Goal: Task Accomplishment & Management: Complete application form

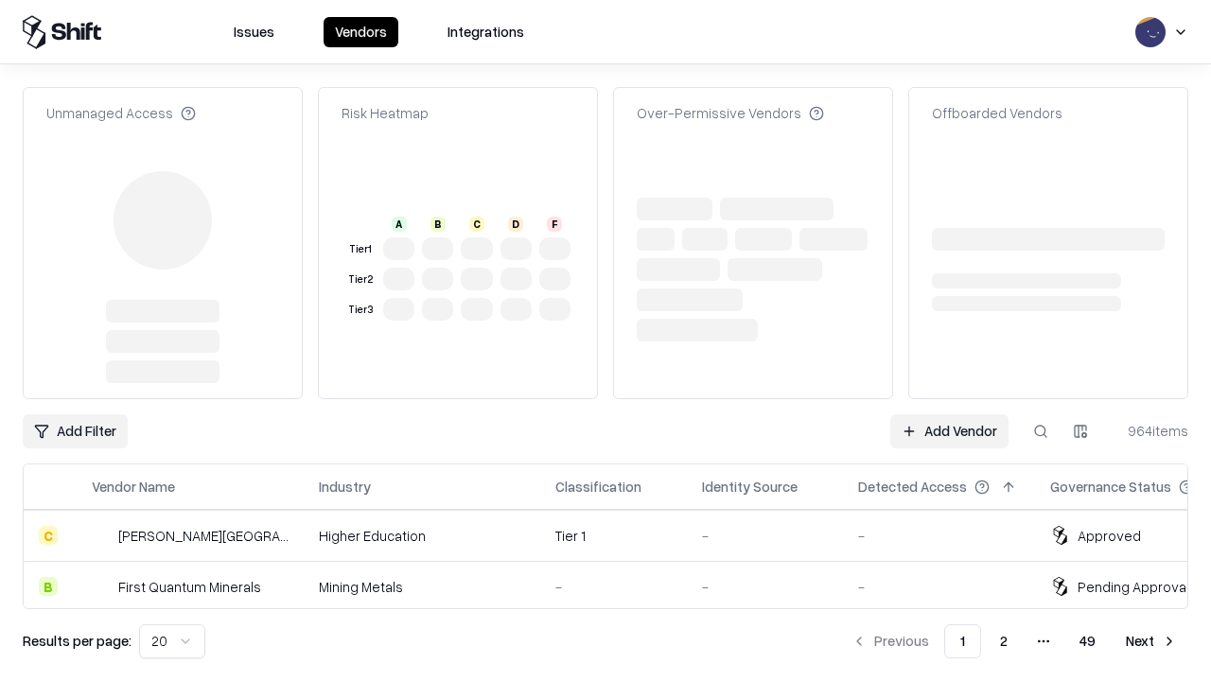
click at [949, 415] on link "Add Vendor" at bounding box center [950, 432] width 118 height 34
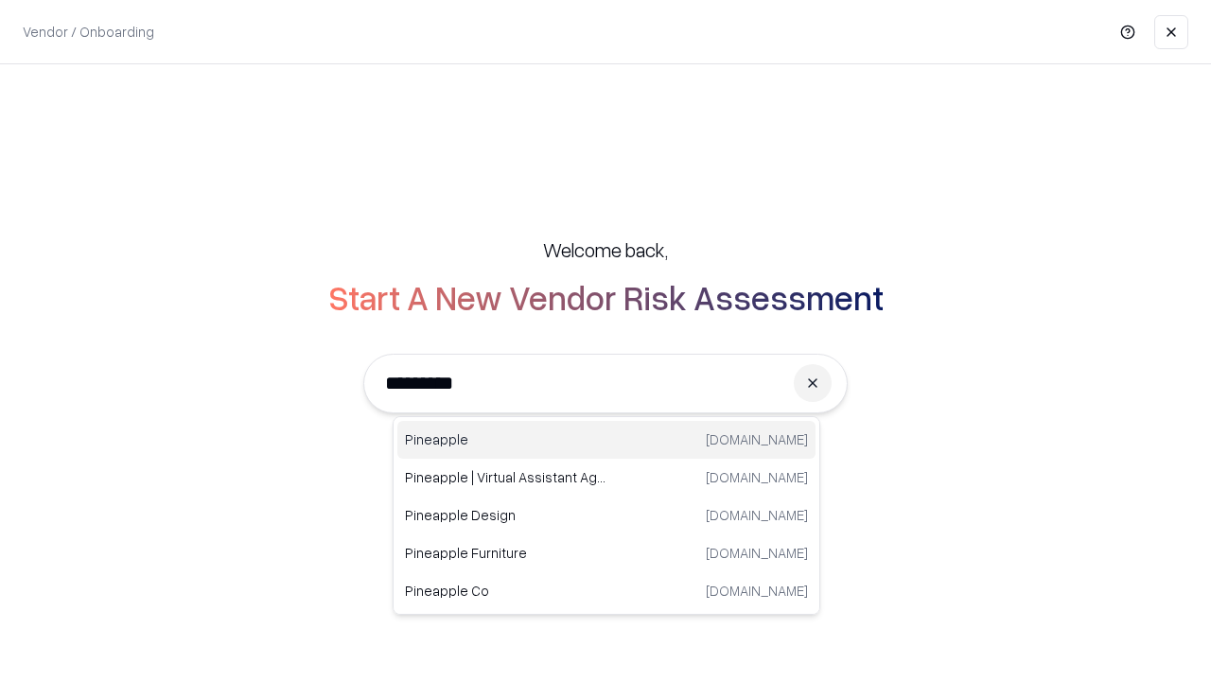
click at [607, 440] on div "Pineapple [DOMAIN_NAME]" at bounding box center [606, 440] width 418 height 38
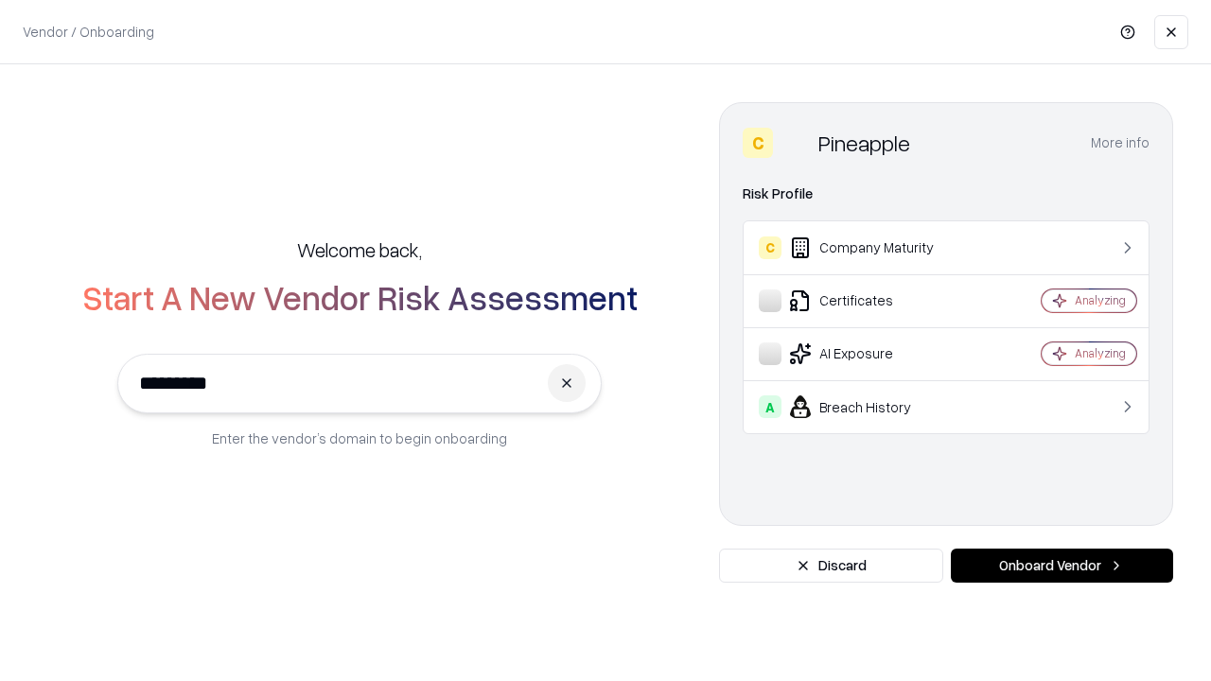
type input "*********"
click at [1062, 566] on button "Onboard Vendor" at bounding box center [1062, 566] width 222 height 34
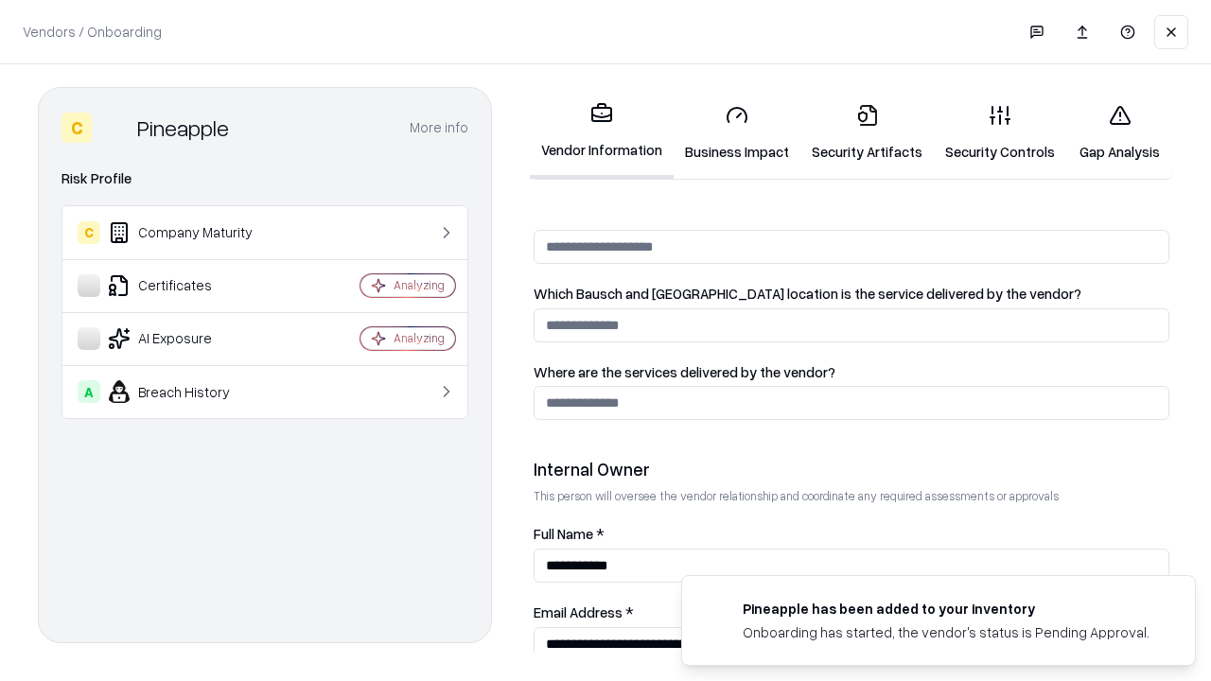
scroll to position [980, 0]
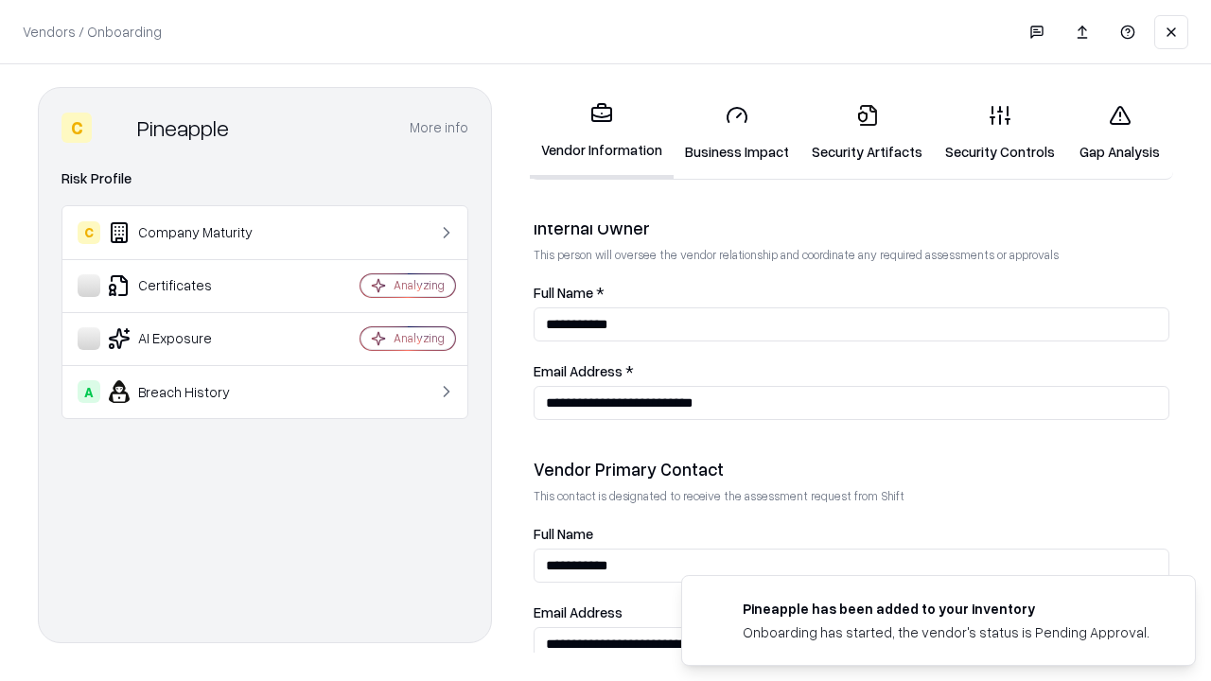
click at [737, 132] on link "Business Impact" at bounding box center [737, 133] width 127 height 88
click at [1120, 132] on link "Gap Analysis" at bounding box center [1120, 133] width 107 height 88
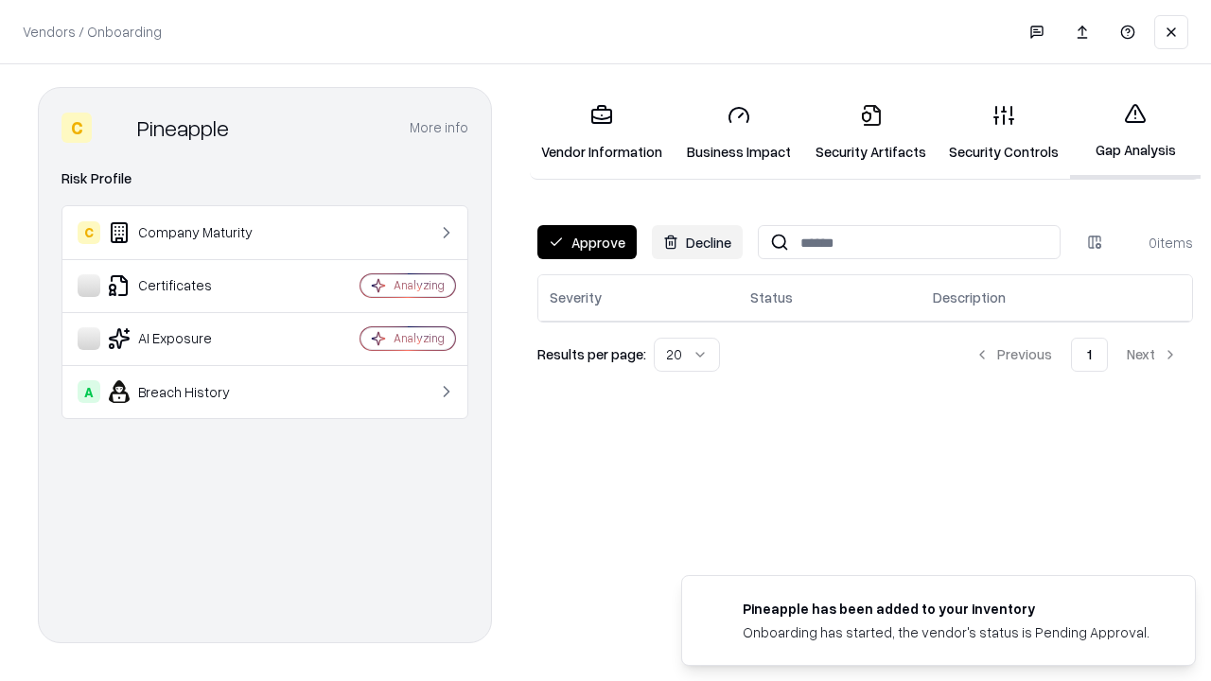
click at [587, 242] on button "Approve" at bounding box center [587, 242] width 99 height 34
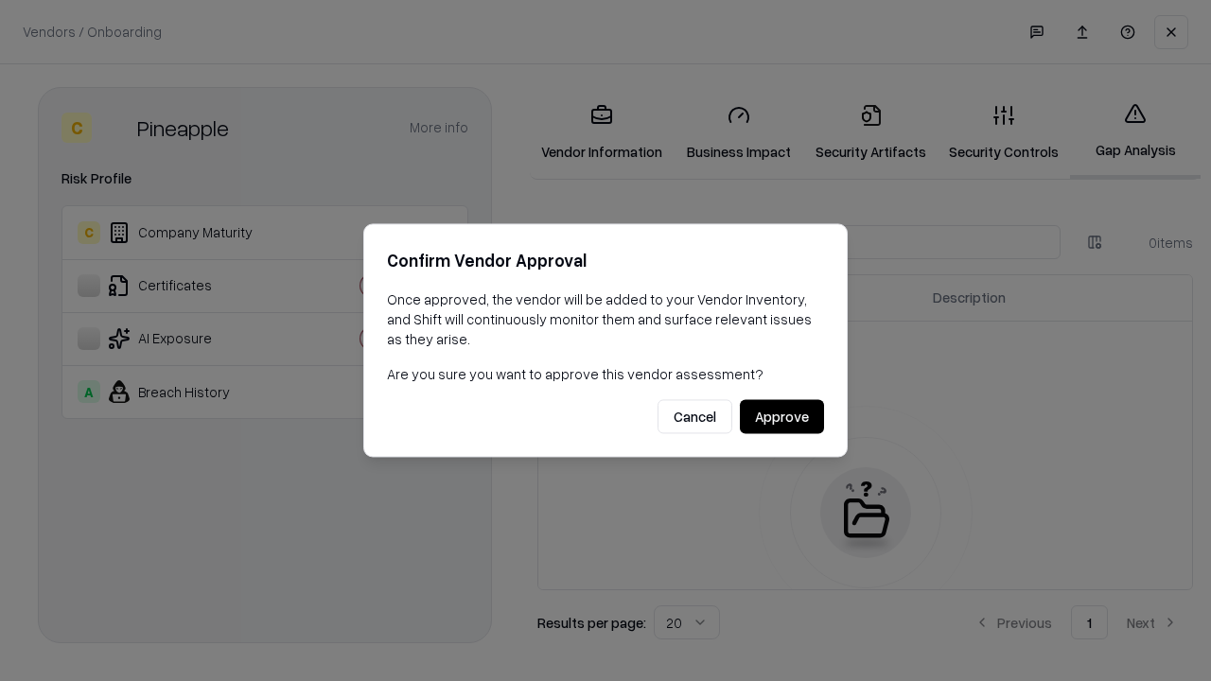
click at [782, 416] on button "Approve" at bounding box center [782, 417] width 84 height 34
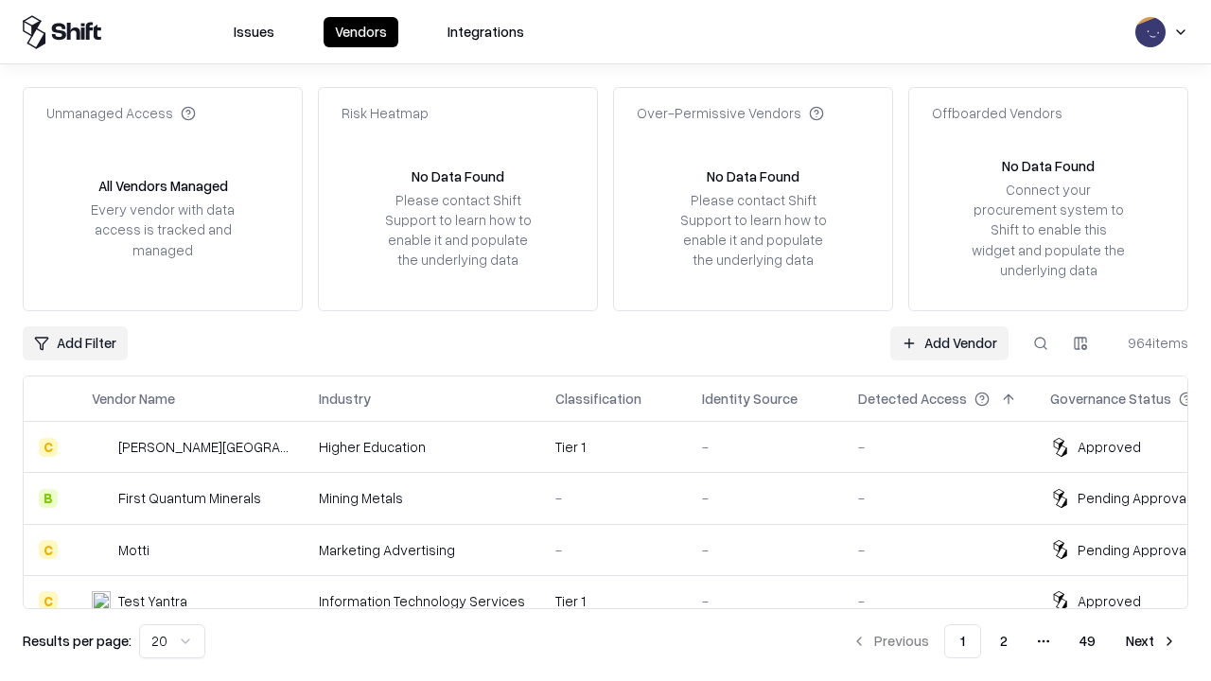
type input "*********"
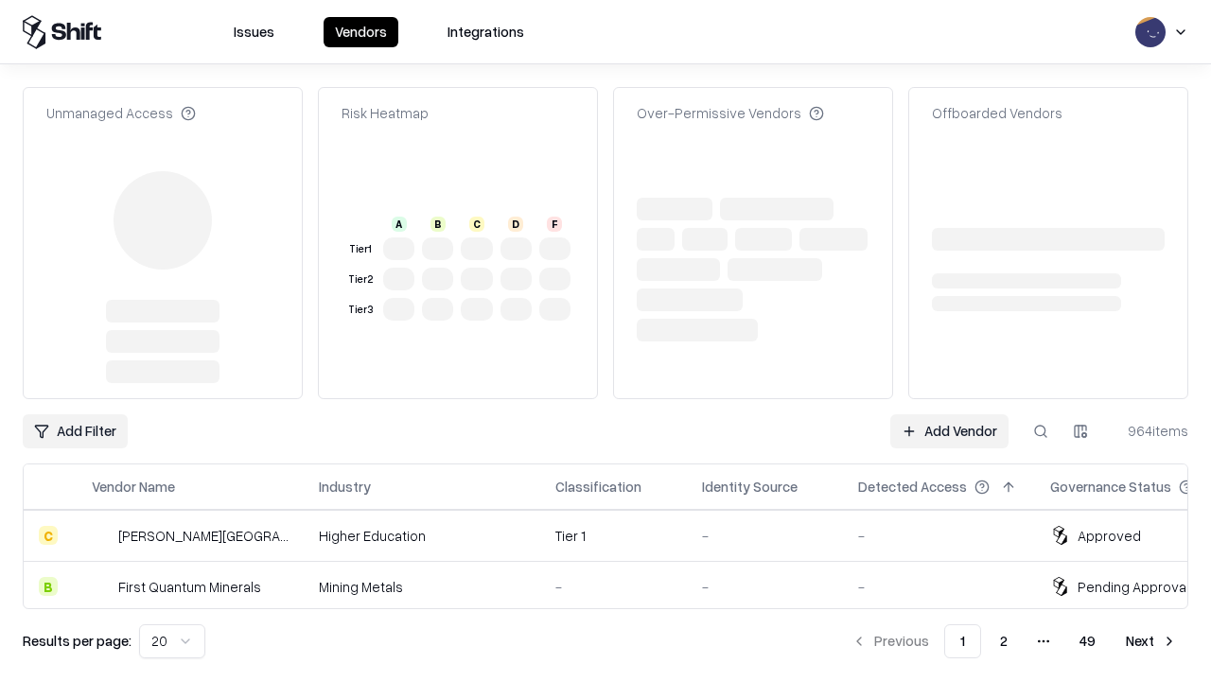
click at [949, 415] on link "Add Vendor" at bounding box center [950, 432] width 118 height 34
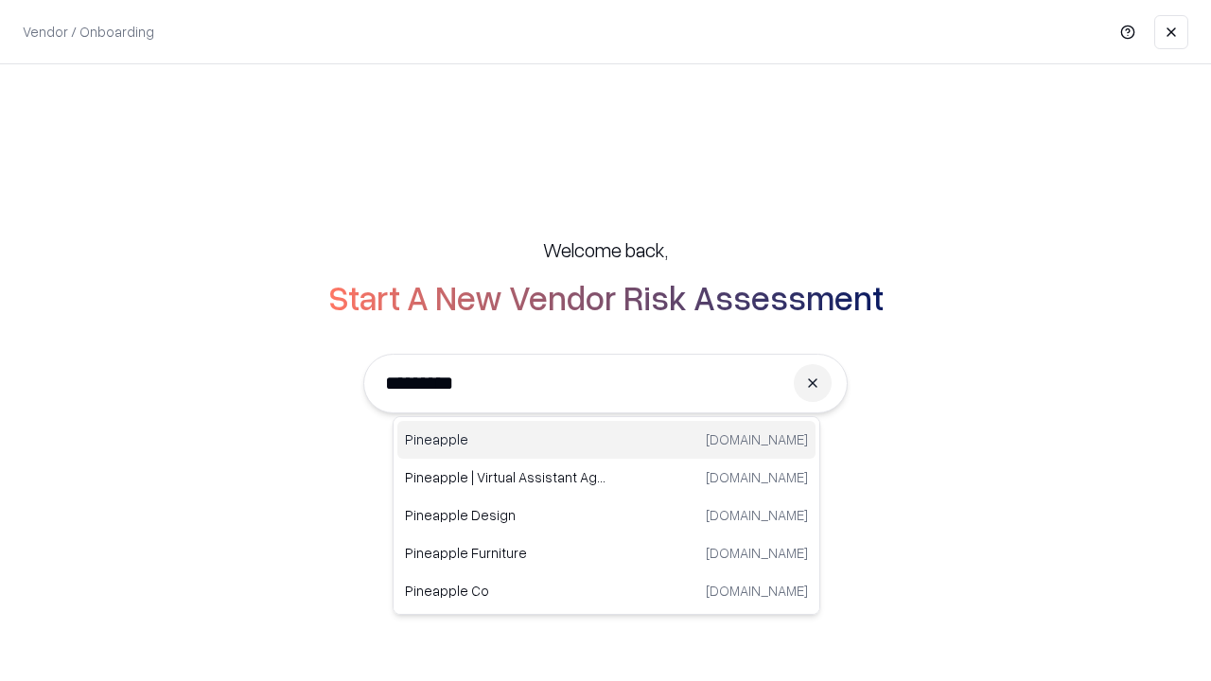
click at [607, 440] on div "Pineapple [DOMAIN_NAME]" at bounding box center [606, 440] width 418 height 38
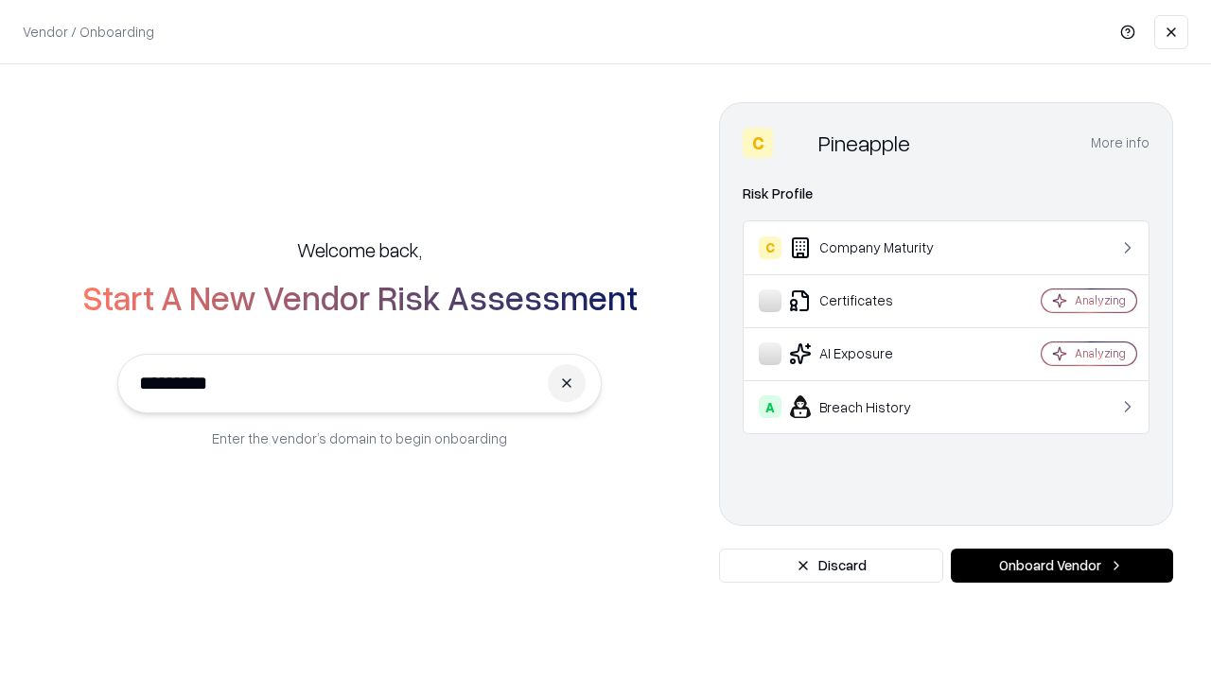
type input "*********"
click at [1062, 566] on button "Onboard Vendor" at bounding box center [1062, 566] width 222 height 34
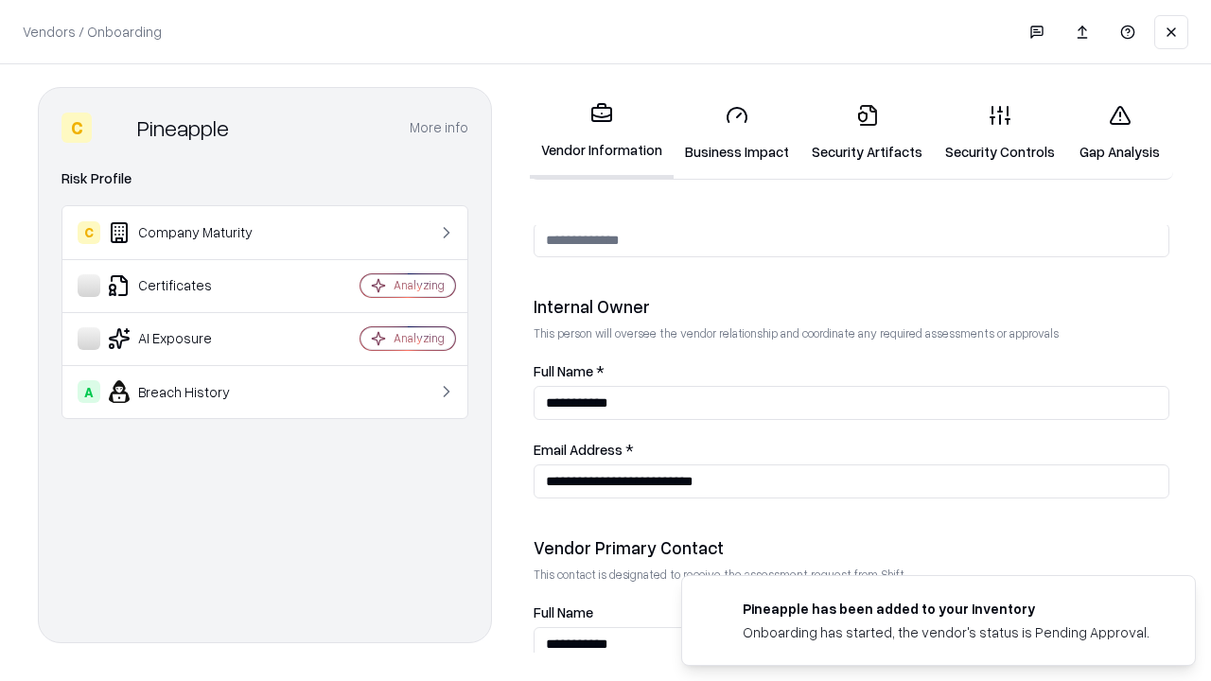
scroll to position [980, 0]
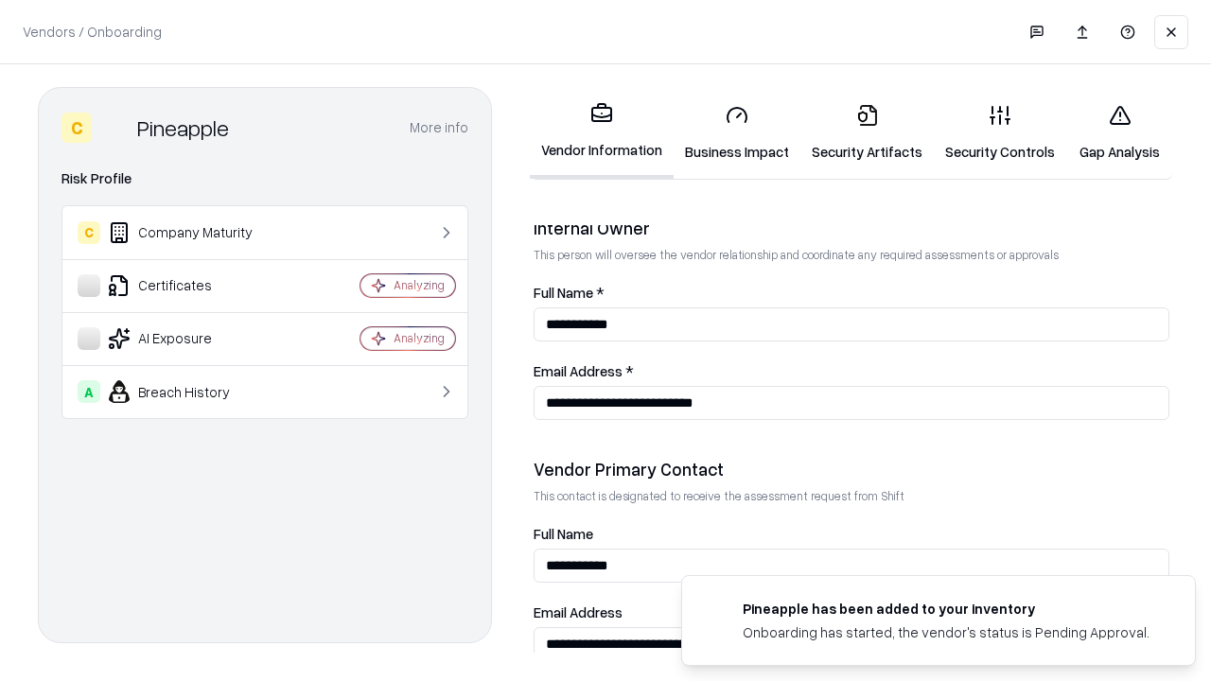
click at [1120, 132] on link "Gap Analysis" at bounding box center [1120, 133] width 107 height 88
